Goal: Task Accomplishment & Management: Use online tool/utility

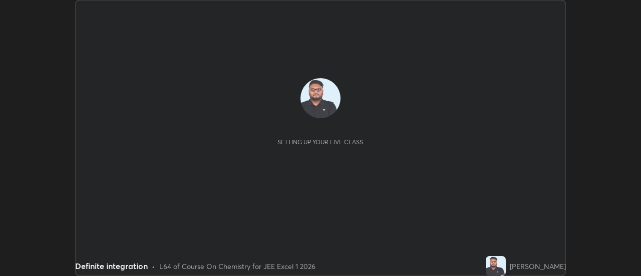
scroll to position [276, 641]
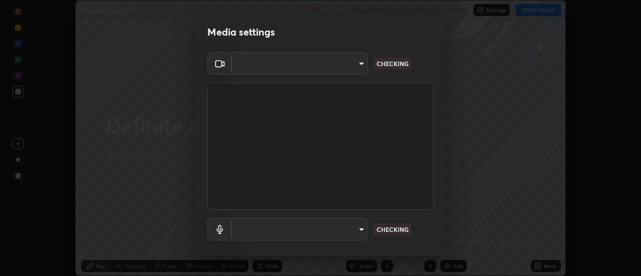
type input "aeae0228fcb2ddf3a676ce63988c6d85bbb403a14e4a67d180e4782271b35880"
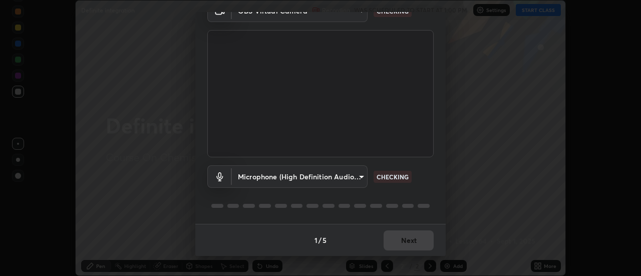
click at [391, 240] on div "1 / 5 Next" at bounding box center [320, 240] width 250 height 32
click at [389, 235] on div "1 / 5 Next" at bounding box center [320, 240] width 250 height 32
click at [386, 235] on div "1 / 5 Next" at bounding box center [320, 240] width 250 height 32
click at [384, 234] on div "1 / 5 Next" at bounding box center [320, 240] width 250 height 32
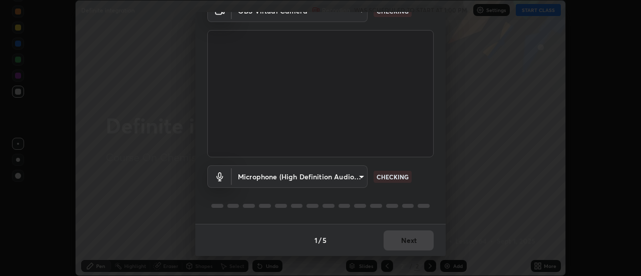
click at [384, 231] on div "1 / 5 Next" at bounding box center [320, 240] width 250 height 32
click at [386, 233] on div "1 / 5 Next" at bounding box center [320, 240] width 250 height 32
click at [384, 233] on div "1 / 5 Next" at bounding box center [320, 240] width 250 height 32
click at [388, 237] on div "1 / 5 Next" at bounding box center [320, 240] width 250 height 32
click at [388, 236] on div "1 / 5 Next" at bounding box center [320, 240] width 250 height 32
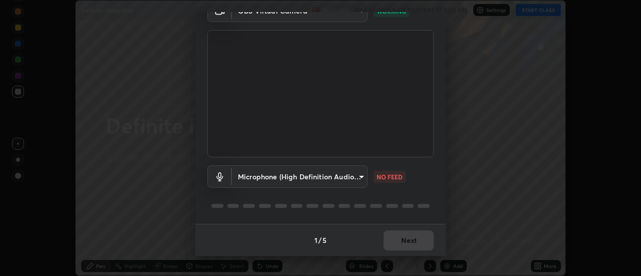
click at [330, 179] on body "Erase all Definite integration Recording WAS SCHEDULED TO START AT 1:00 PM Sett…" at bounding box center [320, 138] width 641 height 276
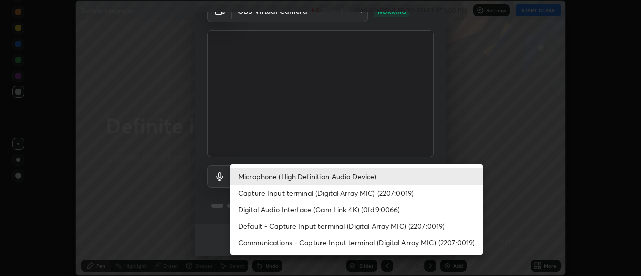
click at [327, 189] on li "Capture Input terminal (Digital Array MIC) (2207:0019)" at bounding box center [356, 193] width 252 height 17
type input "eb0f2ba9efb3c1c02eef2ea499587001dbf95a0550f6ece50db3aecc4b48929c"
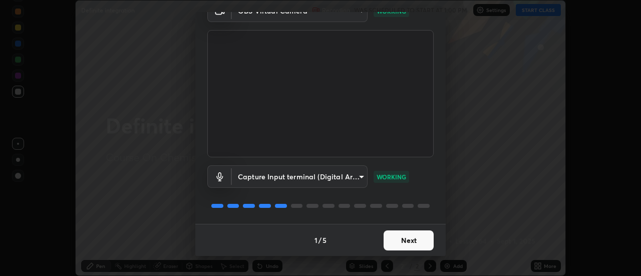
click at [398, 237] on button "Next" at bounding box center [409, 240] width 50 height 20
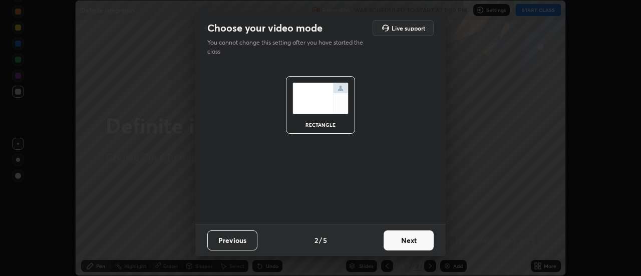
scroll to position [0, 0]
click at [400, 238] on button "Next" at bounding box center [409, 240] width 50 height 20
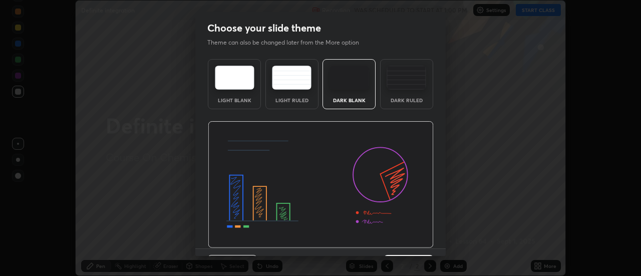
click at [403, 241] on img at bounding box center [321, 184] width 226 height 127
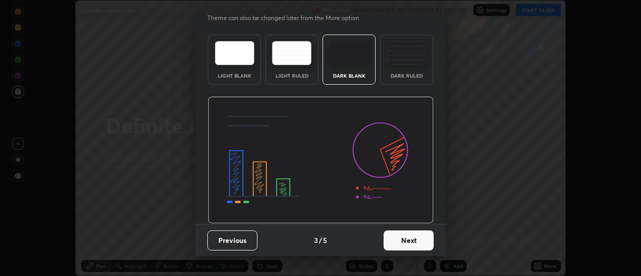
click at [388, 235] on button "Next" at bounding box center [409, 240] width 50 height 20
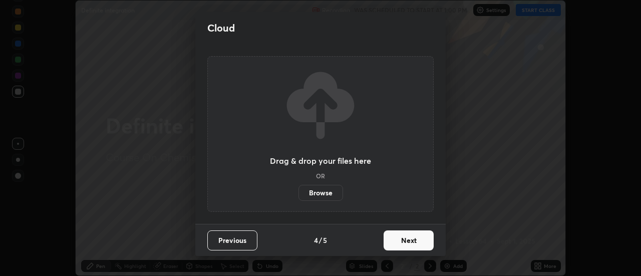
scroll to position [0, 0]
click at [399, 245] on button "Next" at bounding box center [409, 240] width 50 height 20
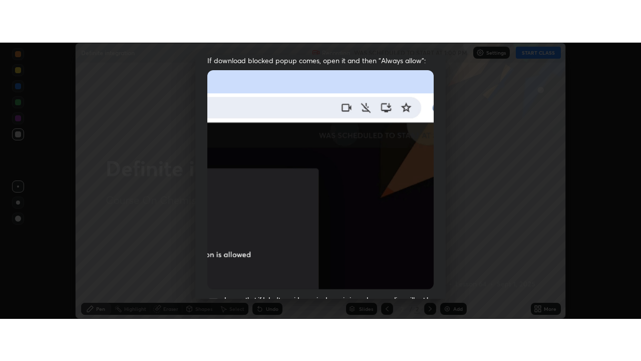
scroll to position [257, 0]
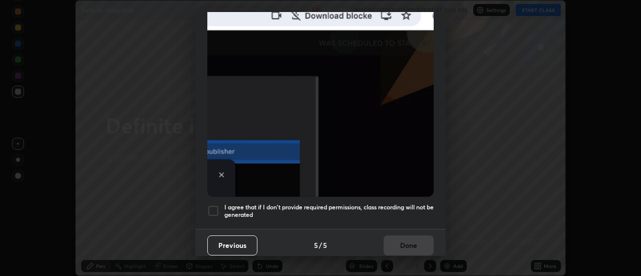
click at [384, 203] on h5 "I agree that if I don't provide required permissions, class recording will not …" at bounding box center [328, 211] width 209 height 16
click at [395, 241] on button "Done" at bounding box center [409, 245] width 50 height 20
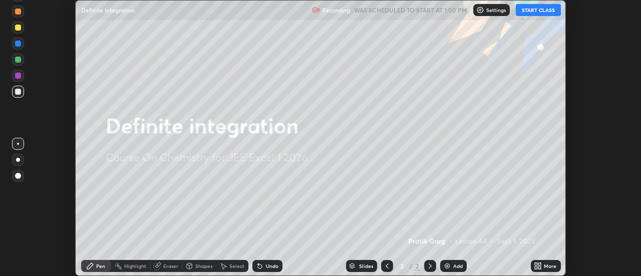
click at [539, 267] on icon at bounding box center [540, 267] width 3 height 3
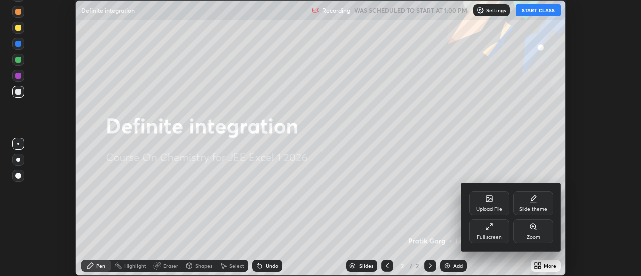
click at [493, 232] on div "Full screen" at bounding box center [489, 231] width 40 height 24
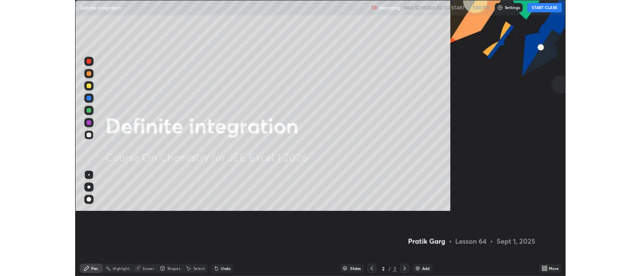
scroll to position [361, 641]
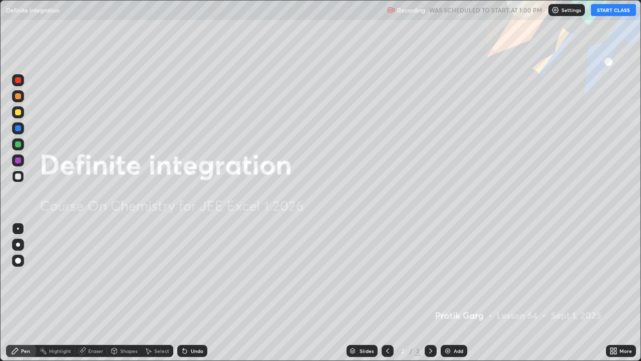
click at [605, 12] on button "START CLASS" at bounding box center [613, 10] width 45 height 12
click at [452, 275] on div "Add" at bounding box center [454, 351] width 27 height 12
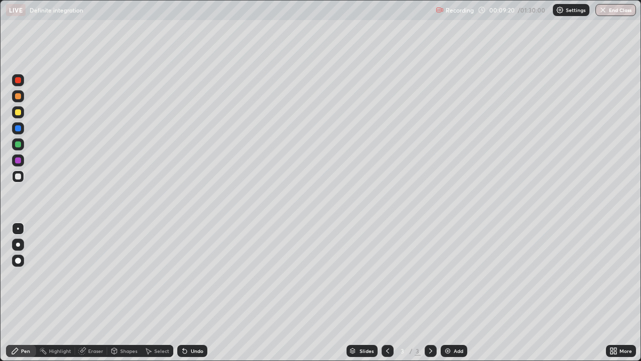
click at [19, 113] on div at bounding box center [18, 112] width 6 height 6
click at [19, 96] on div at bounding box center [18, 96] width 6 height 6
click at [18, 113] on div at bounding box center [18, 112] width 6 height 6
click at [181, 108] on button "Undo" at bounding box center [194, 110] width 29 height 12
click at [19, 176] on div at bounding box center [18, 176] width 6 height 6
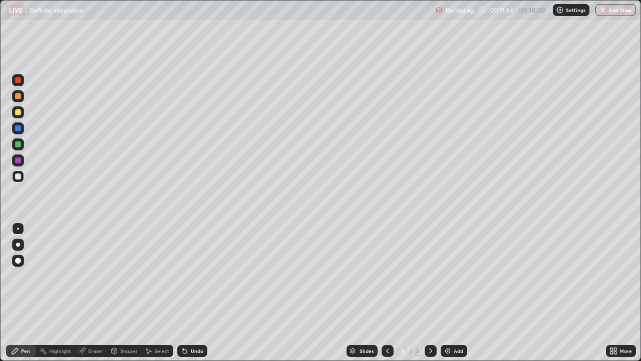
click at [189, 275] on div "Undo" at bounding box center [192, 351] width 30 height 12
click at [193, 275] on div "Undo" at bounding box center [197, 350] width 13 height 5
click at [193, 275] on div "Undo" at bounding box center [192, 351] width 30 height 12
click at [192, 275] on div "Undo" at bounding box center [192, 351] width 30 height 12
click at [129, 275] on div "Shapes" at bounding box center [124, 351] width 34 height 12
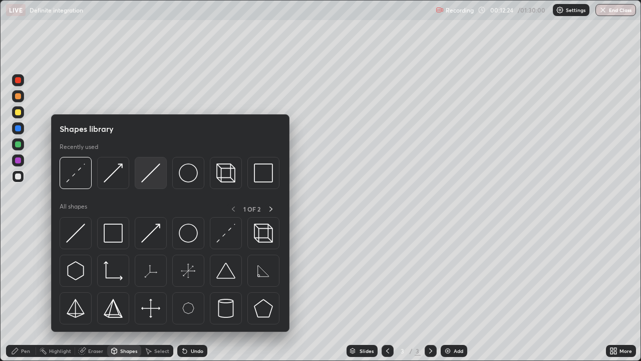
click at [149, 171] on img at bounding box center [150, 172] width 19 height 19
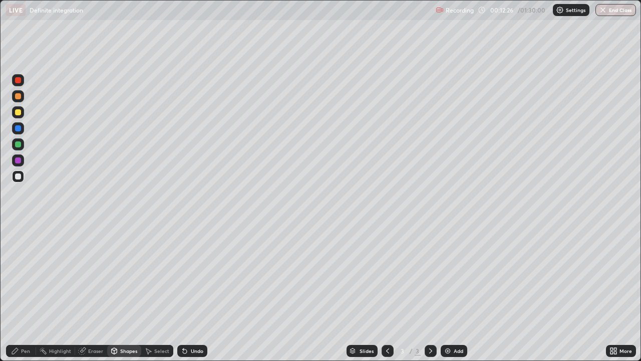
click at [30, 275] on div "Pen" at bounding box center [21, 351] width 30 height 12
click at [461, 275] on div "Add" at bounding box center [459, 350] width 10 height 5
click at [17, 115] on div at bounding box center [18, 112] width 6 height 6
click at [119, 275] on div "Shapes" at bounding box center [124, 351] width 34 height 12
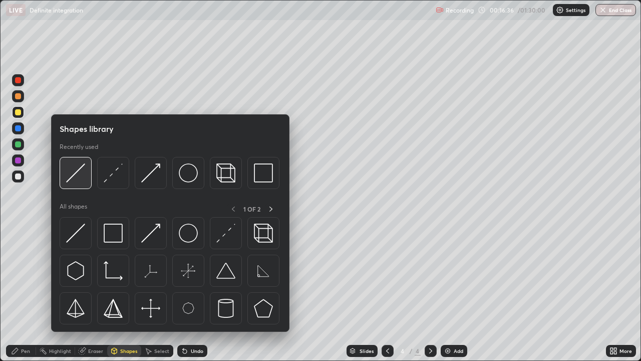
click at [76, 177] on img at bounding box center [75, 172] width 19 height 19
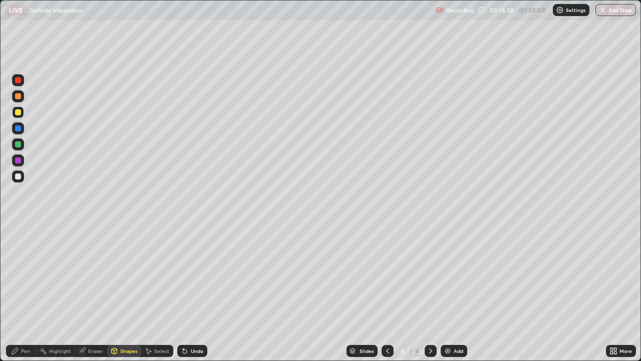
click at [24, 275] on div "Pen" at bounding box center [25, 350] width 9 height 5
click at [98, 275] on div "Eraser" at bounding box center [95, 350] width 15 height 5
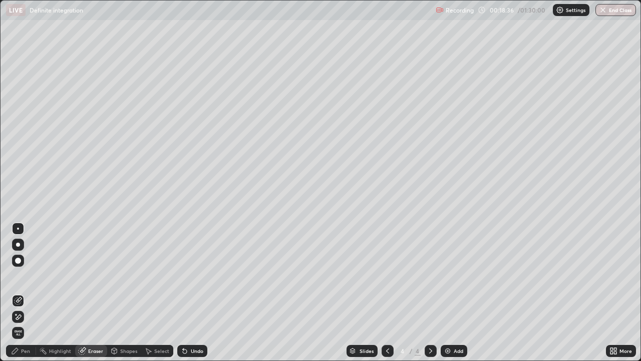
click at [22, 275] on div "Pen" at bounding box center [21, 351] width 30 height 12
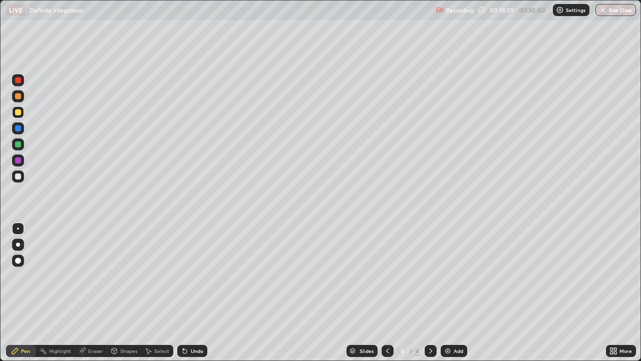
click at [458, 275] on div "Add" at bounding box center [454, 351] width 27 height 12
click at [19, 143] on div at bounding box center [18, 144] width 6 height 6
click at [130, 275] on div "Shapes" at bounding box center [124, 351] width 34 height 12
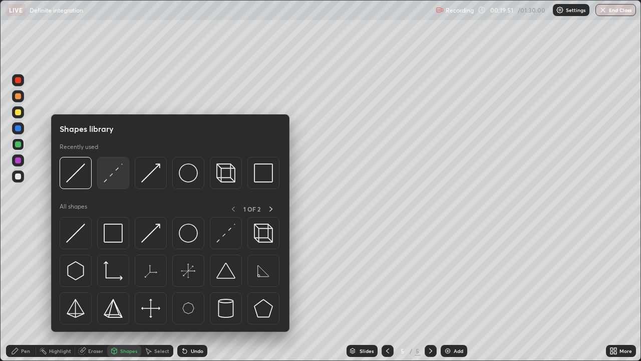
click at [116, 179] on img at bounding box center [113, 172] width 19 height 19
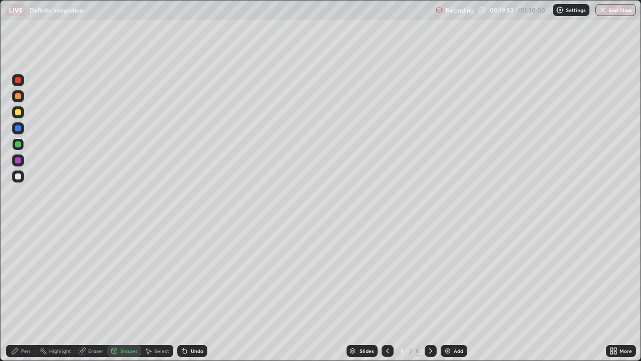
click at [30, 275] on div "Pen" at bounding box center [25, 350] width 9 height 5
click at [458, 275] on div "Add" at bounding box center [454, 351] width 27 height 12
click at [386, 275] on div at bounding box center [388, 351] width 12 height 12
click at [434, 275] on div at bounding box center [431, 351] width 12 height 12
click at [18, 174] on div at bounding box center [18, 176] width 6 height 6
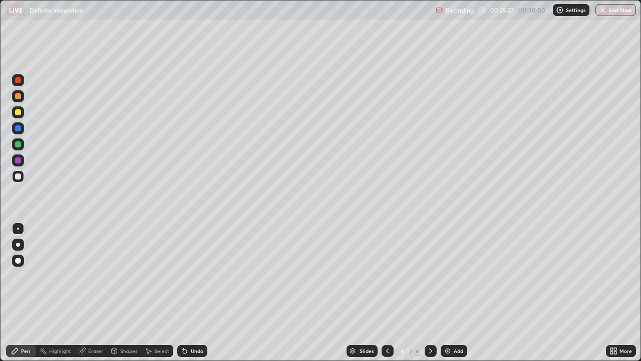
click at [95, 275] on div "Eraser" at bounding box center [95, 350] width 15 height 5
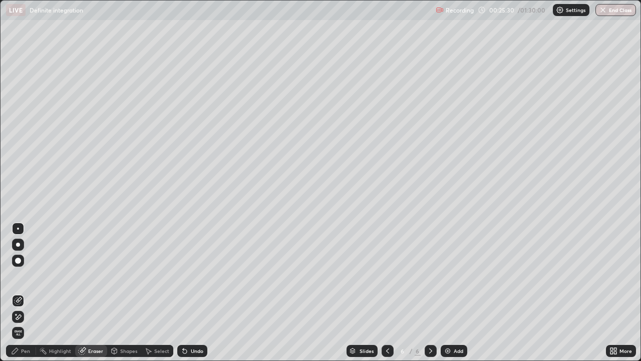
click at [27, 275] on div "Pen" at bounding box center [25, 350] width 9 height 5
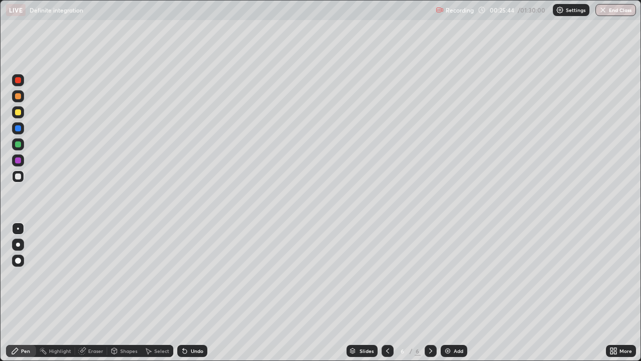
click at [96, 275] on div "Eraser" at bounding box center [95, 350] width 15 height 5
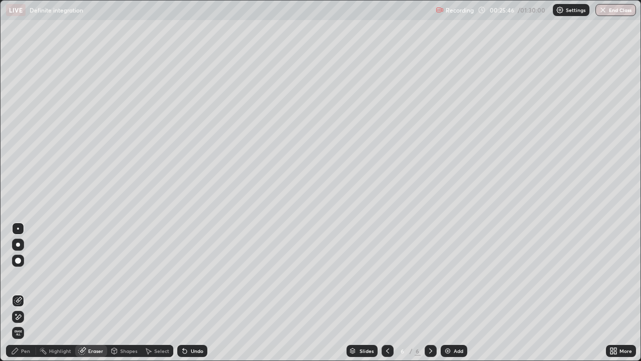
click at [21, 275] on div "Pen" at bounding box center [25, 350] width 9 height 5
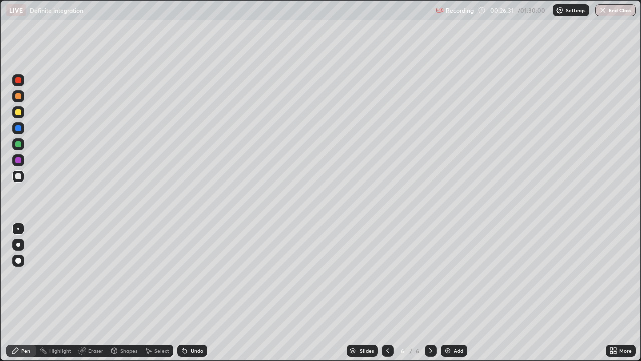
click at [20, 117] on div at bounding box center [18, 112] width 12 height 12
click at [611, 275] on icon at bounding box center [612, 349] width 3 height 3
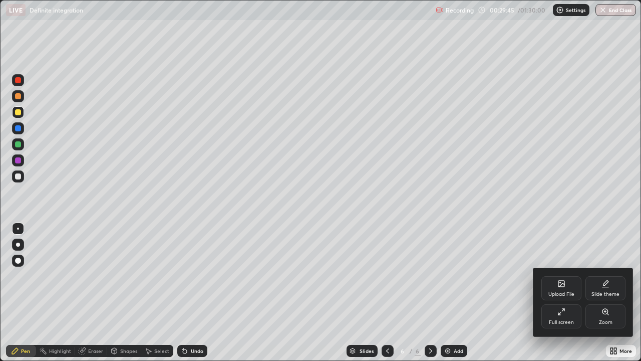
click at [560, 275] on div "Full screen" at bounding box center [561, 316] width 40 height 24
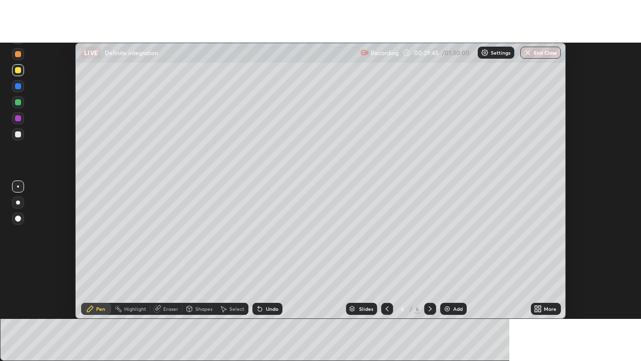
scroll to position [49810, 49444]
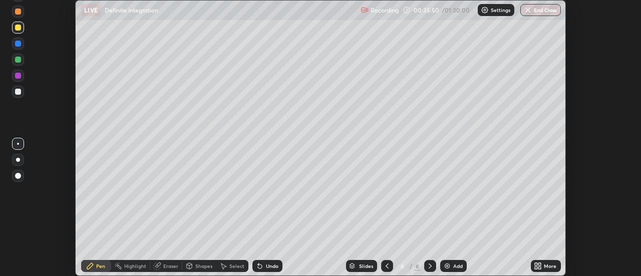
click at [453, 266] on div "Add" at bounding box center [458, 265] width 10 height 5
click at [266, 267] on div "Undo" at bounding box center [272, 265] width 13 height 5
click at [263, 264] on div "Undo" at bounding box center [267, 266] width 30 height 12
click at [268, 264] on div "Undo" at bounding box center [272, 265] width 13 height 5
click at [276, 267] on div "Undo" at bounding box center [272, 265] width 13 height 5
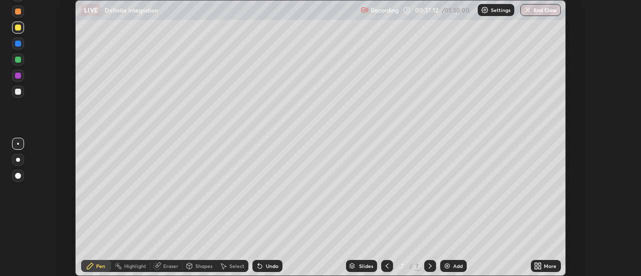
click at [448, 267] on img at bounding box center [447, 266] width 8 height 8
click at [18, 60] on div at bounding box center [18, 60] width 6 height 6
click at [269, 270] on div "Undo" at bounding box center [267, 266] width 30 height 12
click at [271, 266] on div "Undo" at bounding box center [272, 265] width 13 height 5
click at [274, 268] on div "Undo" at bounding box center [272, 265] width 13 height 5
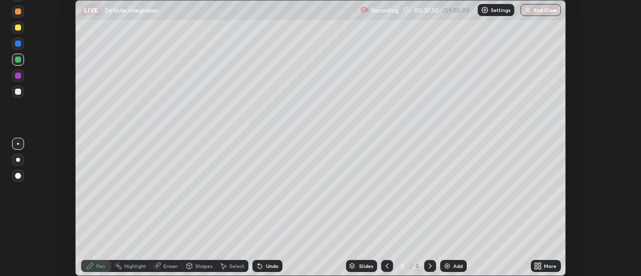
click at [274, 269] on div "Undo" at bounding box center [267, 266] width 30 height 12
click at [269, 260] on div "Undo" at bounding box center [267, 266] width 30 height 12
click at [460, 270] on div "Add" at bounding box center [453, 266] width 27 height 12
click at [18, 92] on div at bounding box center [18, 92] width 6 height 6
click at [540, 264] on icon at bounding box center [540, 264] width 3 height 3
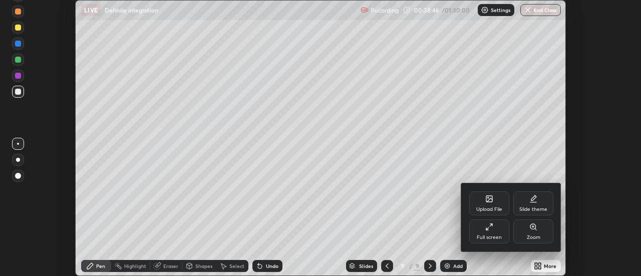
click at [495, 233] on div "Full screen" at bounding box center [489, 231] width 40 height 24
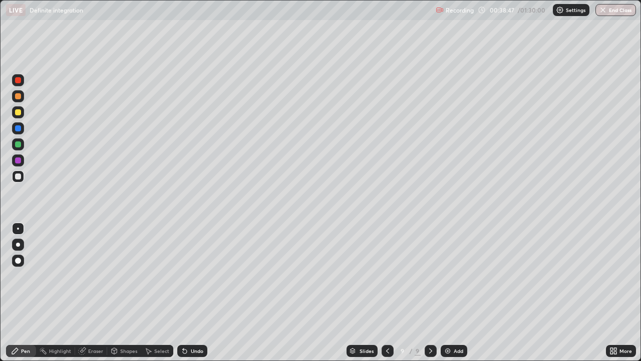
scroll to position [361, 641]
click at [18, 98] on div at bounding box center [18, 96] width 6 height 6
click at [193, 275] on div "Undo" at bounding box center [197, 350] width 13 height 5
click at [19, 146] on div at bounding box center [18, 144] width 6 height 6
click at [19, 172] on div at bounding box center [18, 176] width 12 height 12
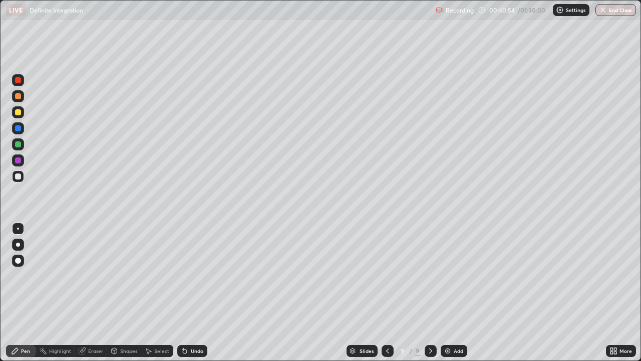
click at [193, 275] on div "Undo" at bounding box center [197, 350] width 13 height 5
click at [194, 275] on div "Undo" at bounding box center [197, 350] width 13 height 5
click at [134, 275] on div "Shapes" at bounding box center [128, 350] width 17 height 5
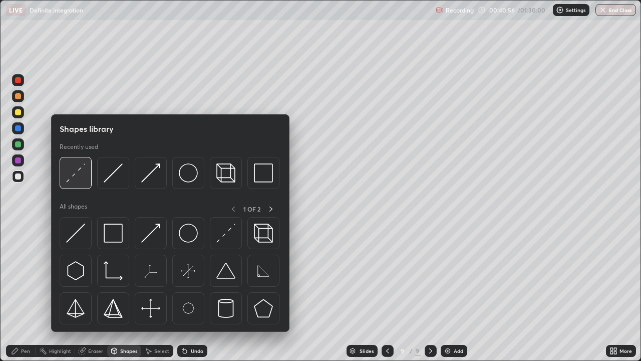
click at [71, 176] on img at bounding box center [75, 172] width 19 height 19
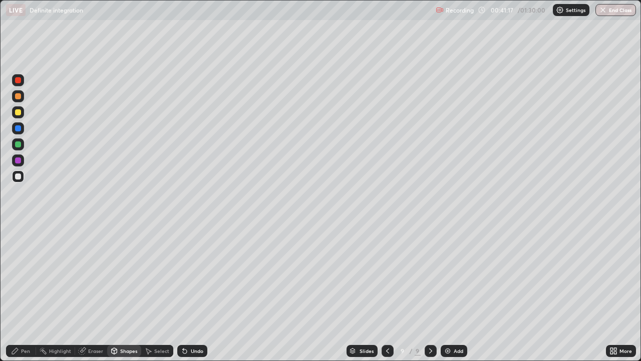
click at [18, 111] on div at bounding box center [18, 112] width 6 height 6
click at [195, 275] on div "Undo" at bounding box center [192, 351] width 30 height 12
click at [24, 275] on div "Pen" at bounding box center [21, 351] width 30 height 12
click at [190, 275] on div "Undo" at bounding box center [192, 351] width 30 height 12
click at [198, 275] on div "Undo" at bounding box center [197, 350] width 13 height 5
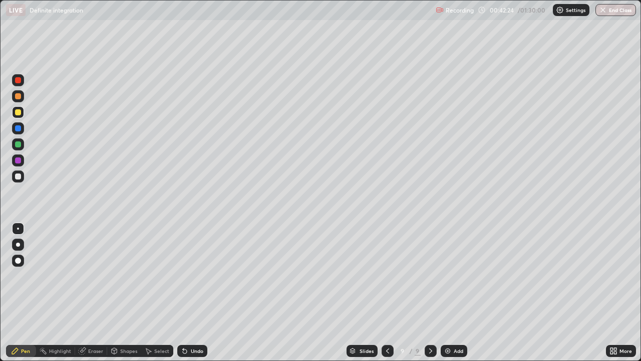
click at [197, 275] on div "Undo" at bounding box center [192, 351] width 30 height 12
click at [458, 275] on div "Add" at bounding box center [454, 351] width 27 height 12
click at [191, 275] on div "Undo" at bounding box center [197, 350] width 13 height 5
click at [190, 275] on div "Undo" at bounding box center [192, 351] width 30 height 12
click at [21, 180] on div at bounding box center [18, 176] width 12 height 12
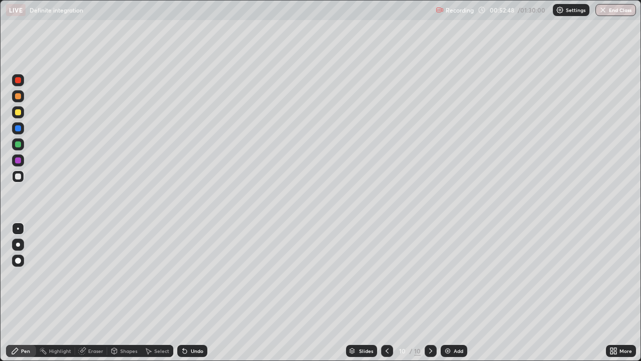
click at [456, 275] on div "Add" at bounding box center [459, 350] width 10 height 5
click at [18, 113] on div at bounding box center [18, 112] width 6 height 6
click at [20, 144] on div at bounding box center [18, 144] width 6 height 6
click at [19, 176] on div at bounding box center [18, 176] width 6 height 6
click at [135, 275] on div "Shapes" at bounding box center [128, 350] width 17 height 5
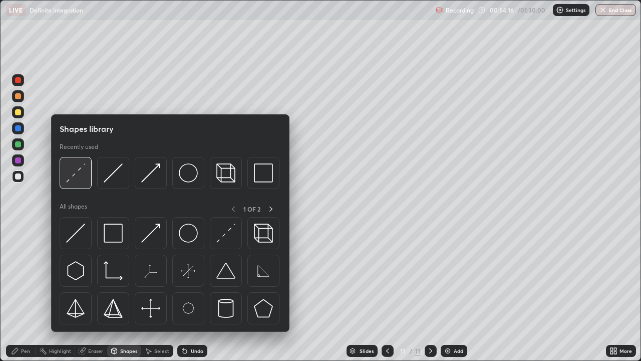
click at [71, 177] on img at bounding box center [75, 172] width 19 height 19
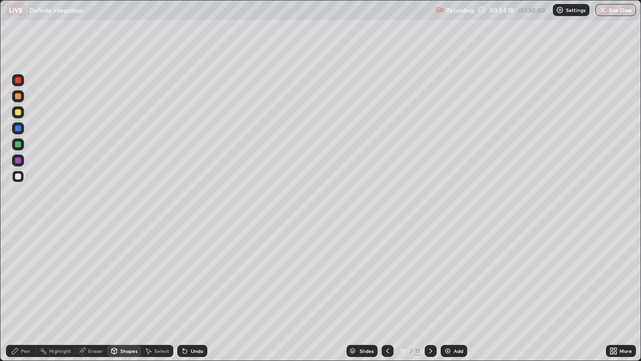
click at [17, 275] on div "Pen" at bounding box center [21, 351] width 30 height 12
click at [201, 275] on div "Undo" at bounding box center [197, 350] width 13 height 5
click at [462, 275] on div "Add" at bounding box center [454, 351] width 27 height 12
click at [19, 144] on div at bounding box center [18, 144] width 6 height 6
click at [16, 178] on div at bounding box center [18, 176] width 6 height 6
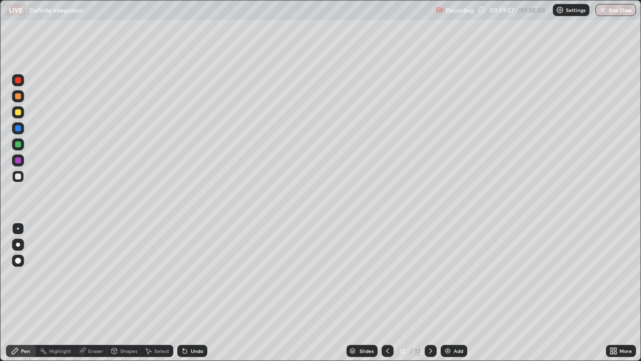
click at [23, 178] on div at bounding box center [18, 176] width 12 height 12
click at [391, 275] on div at bounding box center [388, 351] width 12 height 12
click at [431, 275] on icon at bounding box center [431, 351] width 8 height 8
click at [90, 275] on div "Eraser" at bounding box center [95, 350] width 15 height 5
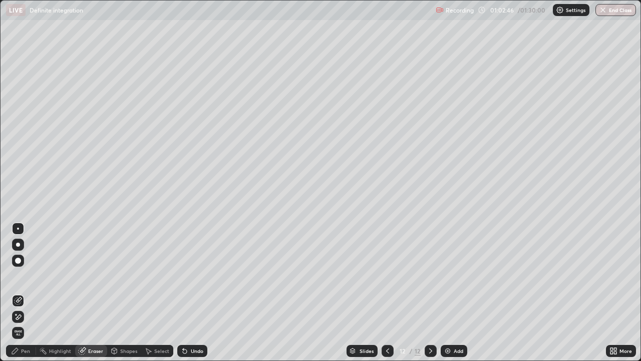
click at [18, 275] on icon at bounding box center [15, 351] width 8 height 8
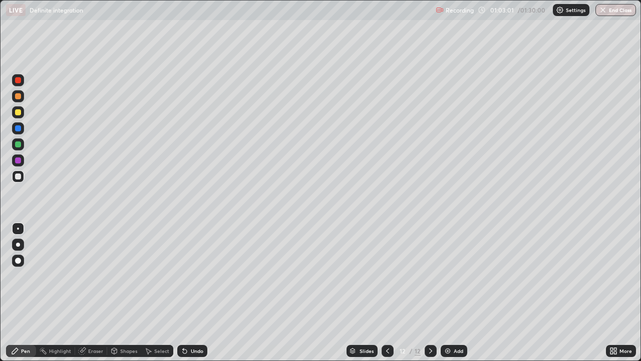
click at [465, 275] on div "Add" at bounding box center [454, 351] width 27 height 12
click at [19, 112] on div at bounding box center [18, 112] width 6 height 6
click at [21, 172] on div at bounding box center [18, 176] width 12 height 12
click at [458, 275] on div "Add" at bounding box center [459, 350] width 10 height 5
click at [18, 112] on div at bounding box center [18, 112] width 6 height 6
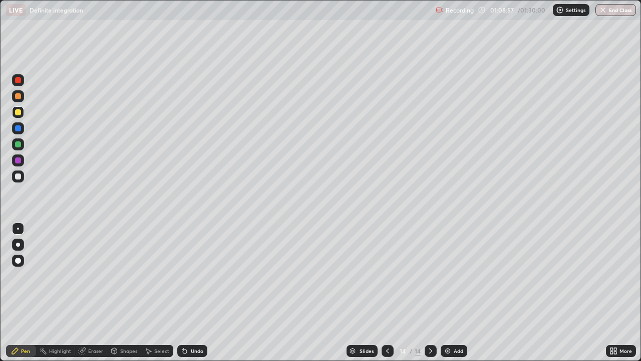
click at [92, 275] on div "Eraser" at bounding box center [95, 350] width 15 height 5
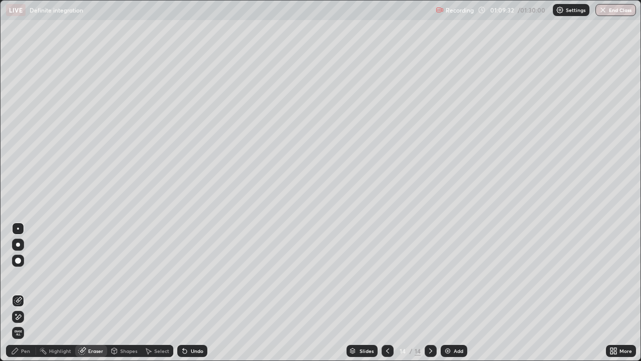
click at [24, 275] on div "Pen" at bounding box center [21, 351] width 30 height 12
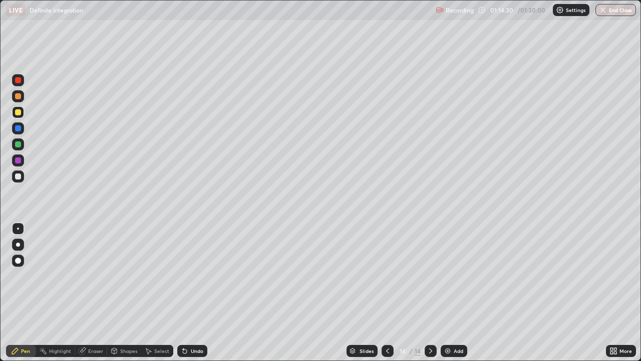
click at [32, 275] on div "Pen" at bounding box center [21, 351] width 30 height 12
click at [93, 275] on div "Eraser" at bounding box center [91, 351] width 32 height 12
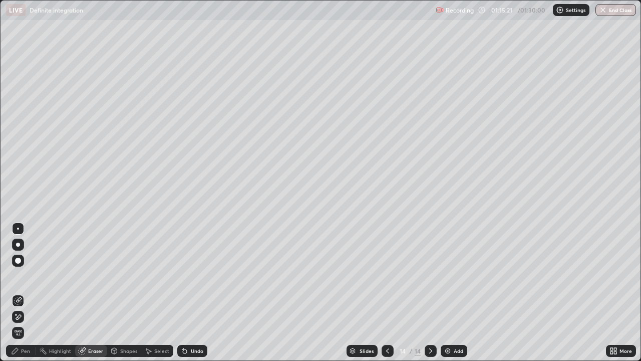
click at [24, 275] on div "Pen" at bounding box center [25, 350] width 9 height 5
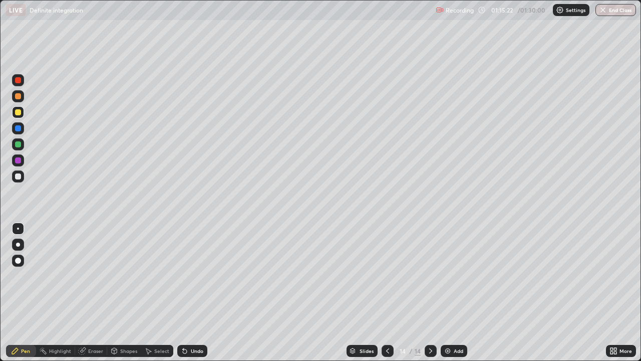
click at [18, 97] on div at bounding box center [18, 96] width 6 height 6
click at [197, 275] on div "Undo" at bounding box center [197, 350] width 13 height 5
click at [197, 275] on div "Undo" at bounding box center [192, 351] width 30 height 12
click at [20, 112] on div at bounding box center [18, 112] width 6 height 6
click at [464, 275] on div "Add" at bounding box center [454, 351] width 27 height 12
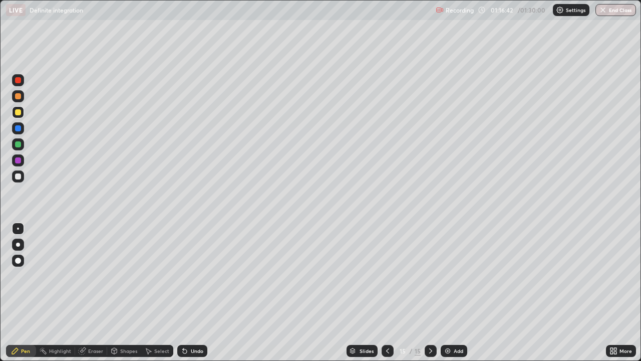
click at [188, 275] on div "Undo" at bounding box center [192, 351] width 30 height 12
click at [191, 275] on div "Undo" at bounding box center [197, 350] width 13 height 5
click at [190, 275] on div "Undo" at bounding box center [192, 351] width 30 height 12
click at [193, 275] on div "Undo" at bounding box center [192, 351] width 30 height 12
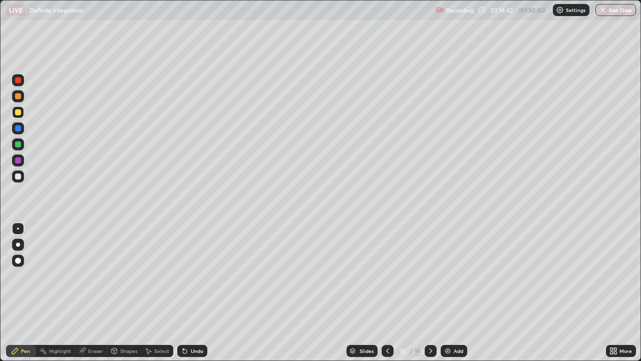
click at [195, 275] on div "Undo" at bounding box center [192, 351] width 30 height 12
click at [194, 275] on div "Undo" at bounding box center [197, 350] width 13 height 5
click at [95, 275] on div "Eraser" at bounding box center [91, 351] width 32 height 12
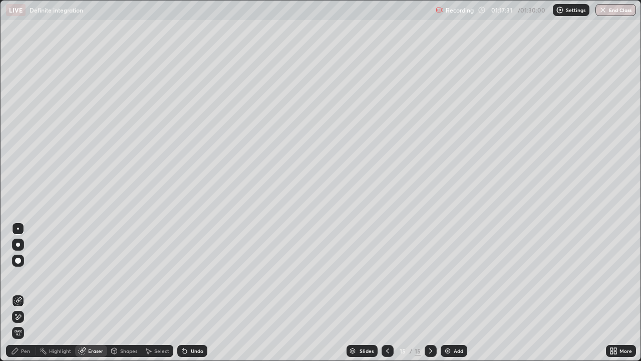
click at [97, 275] on div "Eraser" at bounding box center [95, 350] width 15 height 5
click at [25, 275] on div "Pen" at bounding box center [25, 350] width 9 height 5
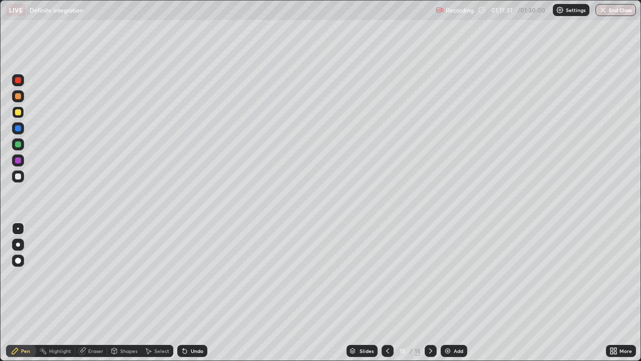
click at [387, 275] on icon at bounding box center [388, 351] width 8 height 8
click at [434, 275] on div at bounding box center [431, 351] width 12 height 12
click at [613, 10] on button "End Class" at bounding box center [616, 10] width 41 height 12
